Goal: Task Accomplishment & Management: Use online tool/utility

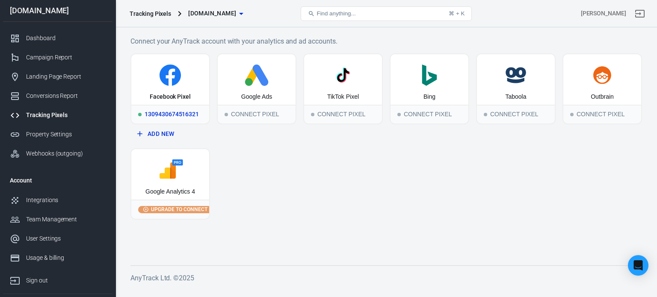
click at [198, 83] on icon at bounding box center [170, 75] width 71 height 21
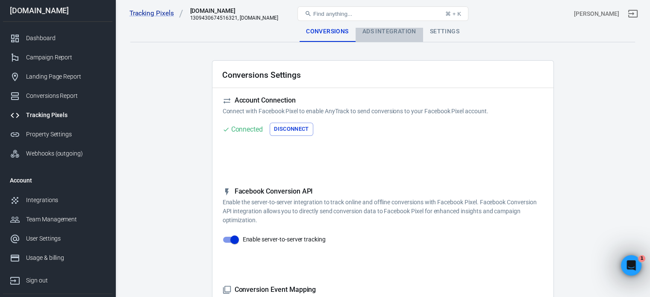
click at [376, 30] on div "Ads Integration" at bounding box center [390, 31] width 68 height 21
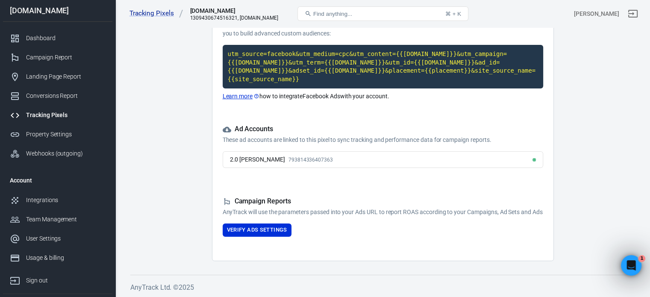
scroll to position [93, 0]
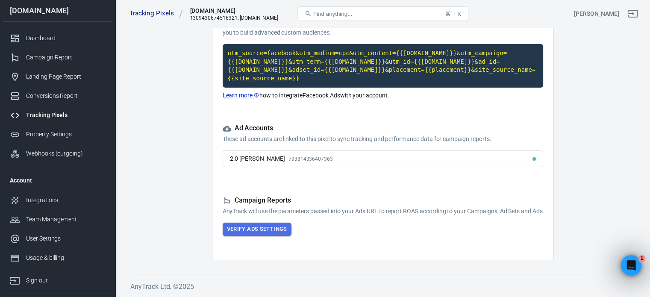
click at [265, 228] on button "Verify Ads Settings" at bounding box center [257, 229] width 69 height 13
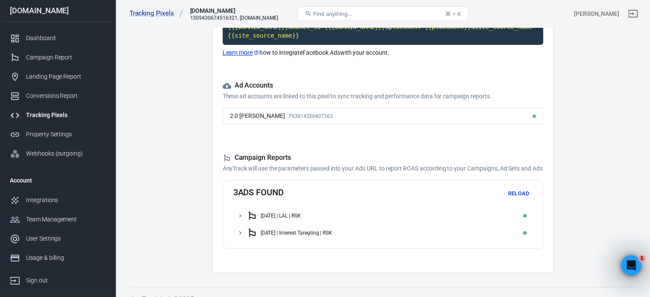
scroll to position [149, 0]
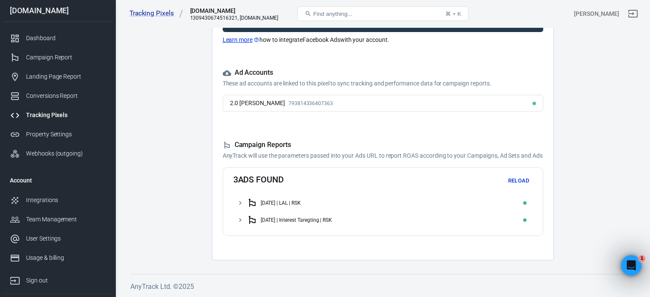
click at [237, 203] on icon at bounding box center [240, 203] width 8 height 8
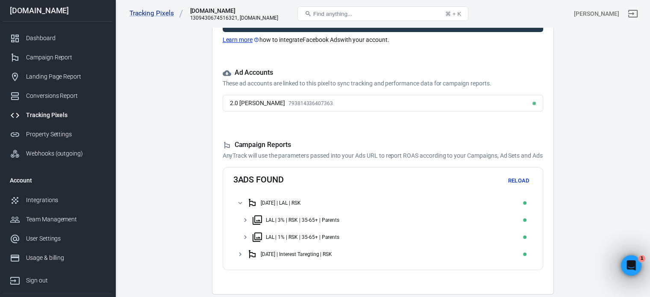
click at [239, 252] on icon at bounding box center [240, 254] width 8 height 8
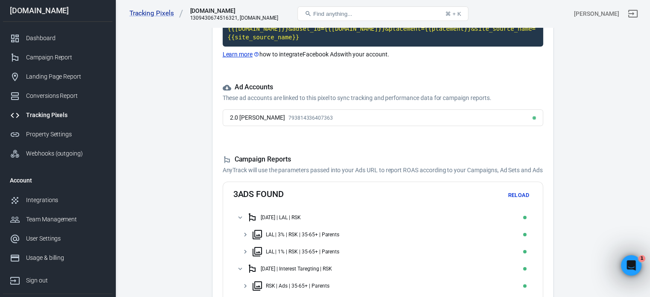
scroll to position [135, 0]
click at [579, 132] on main "Conversions Ads Integration Settings Ads Integration UTM Tracking Template The …" at bounding box center [382, 106] width 505 height 439
